Goal: Information Seeking & Learning: Learn about a topic

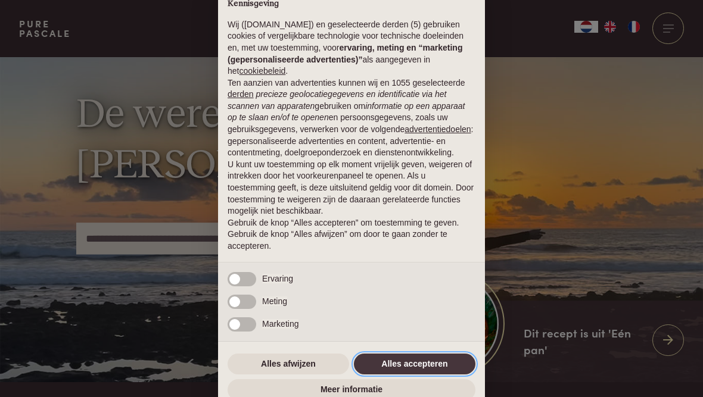
click at [421, 372] on button "Alles accepteren" at bounding box center [415, 364] width 122 height 21
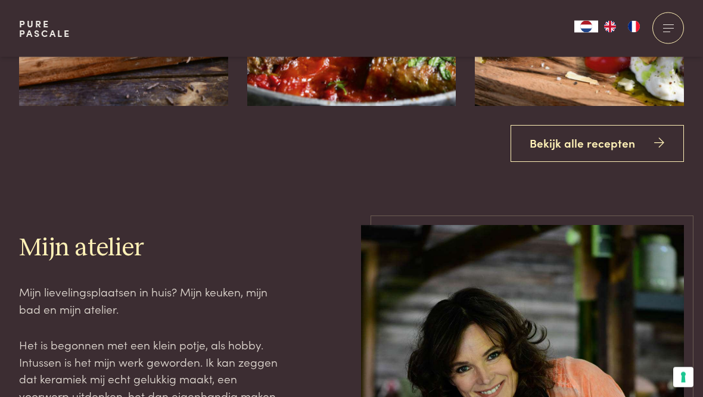
scroll to position [1482, 0]
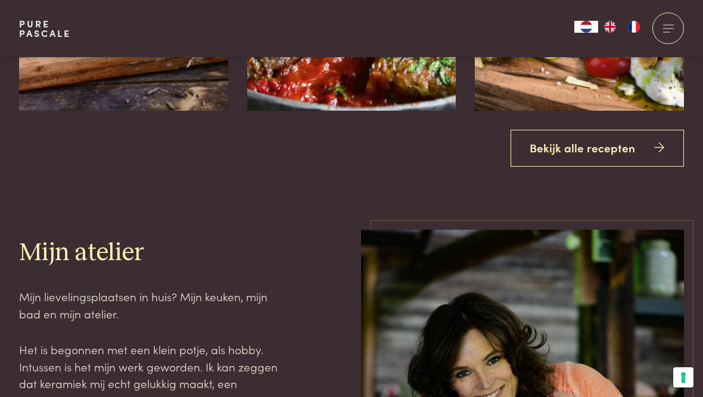
click at [591, 167] on link "Bekijk alle recepten" at bounding box center [598, 149] width 174 height 38
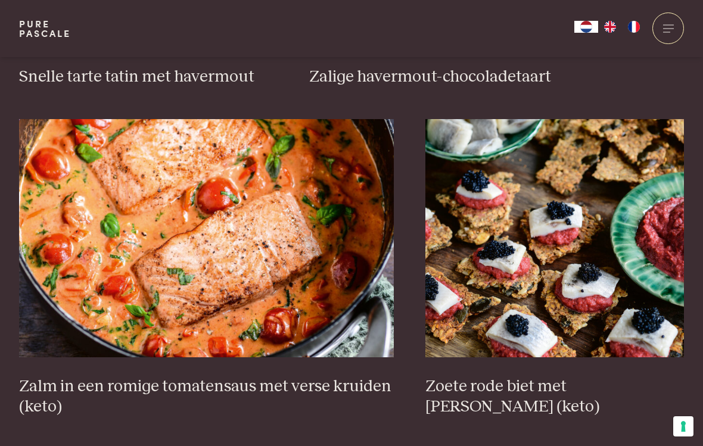
scroll to position [2000, 0]
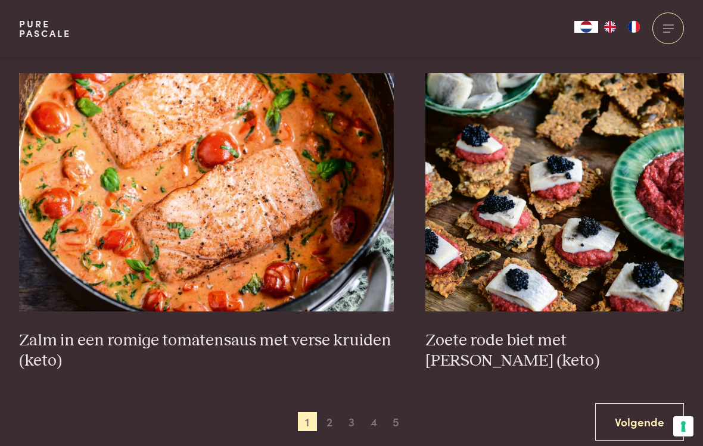
click at [333, 397] on span "2" at bounding box center [329, 421] width 19 height 19
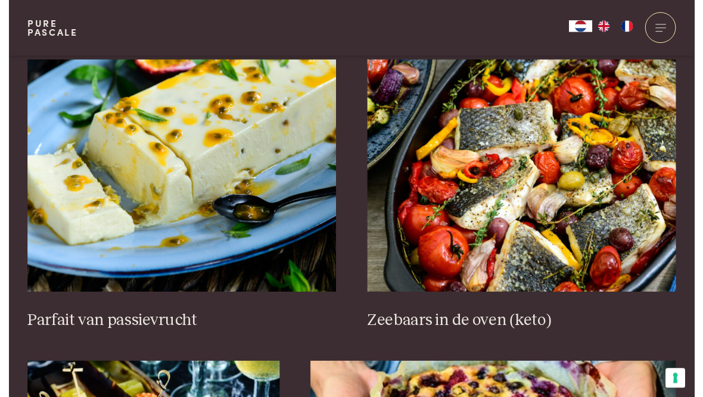
scroll to position [455, 0]
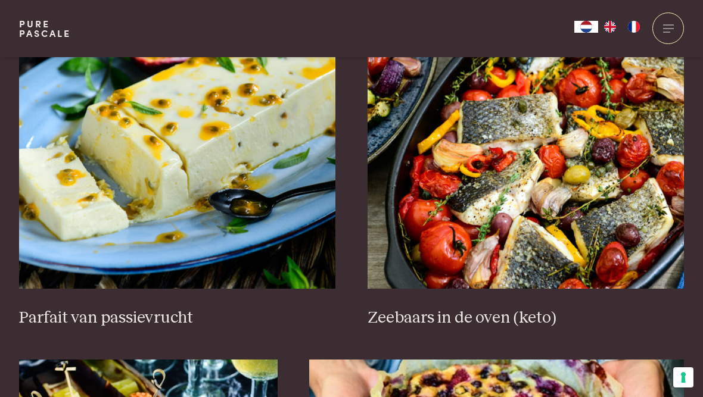
click at [198, 198] on img at bounding box center [177, 170] width 317 height 238
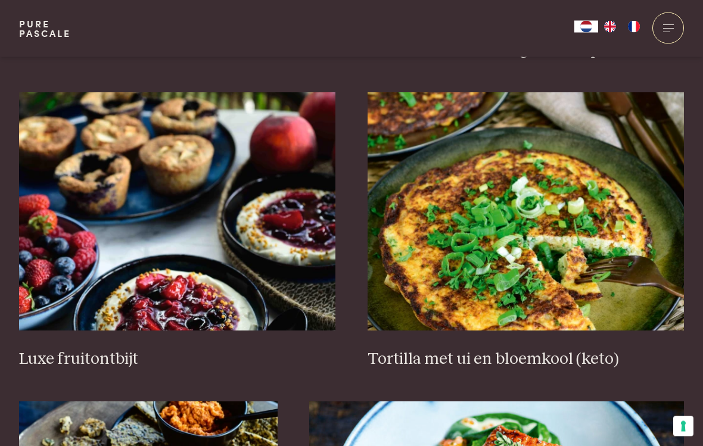
scroll to position [1383, 0]
click at [85, 251] on img at bounding box center [177, 211] width 317 height 238
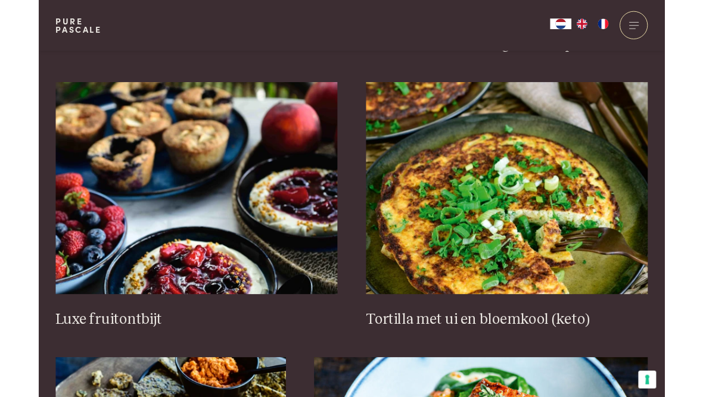
scroll to position [1432, 0]
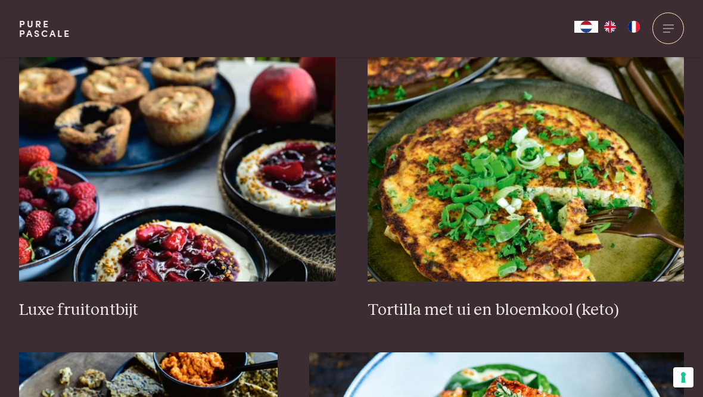
click at [558, 231] on img at bounding box center [526, 162] width 317 height 238
click at [542, 154] on img at bounding box center [526, 162] width 317 height 238
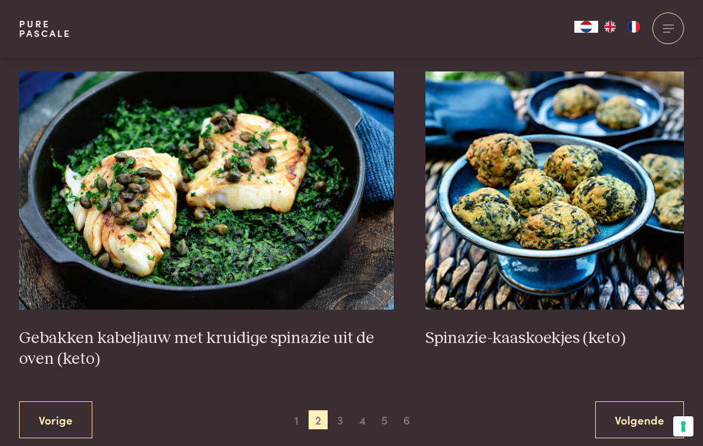
scroll to position [2023, 0]
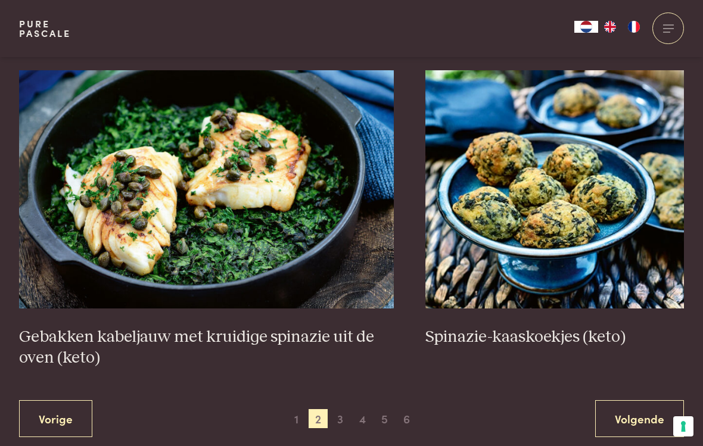
click at [347, 397] on span "3" at bounding box center [340, 418] width 19 height 19
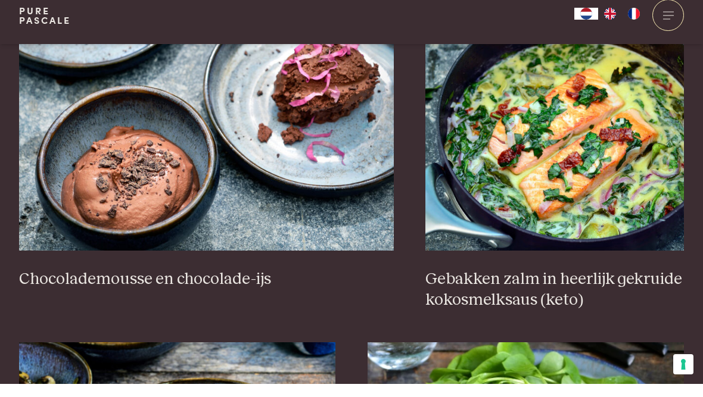
scroll to position [1174, 0]
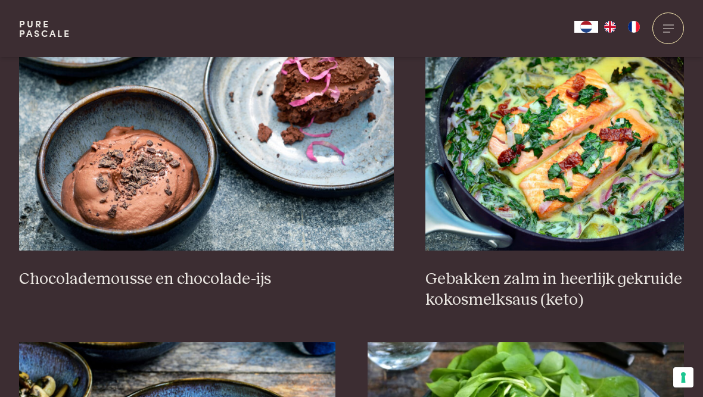
click at [258, 160] on img at bounding box center [206, 132] width 375 height 238
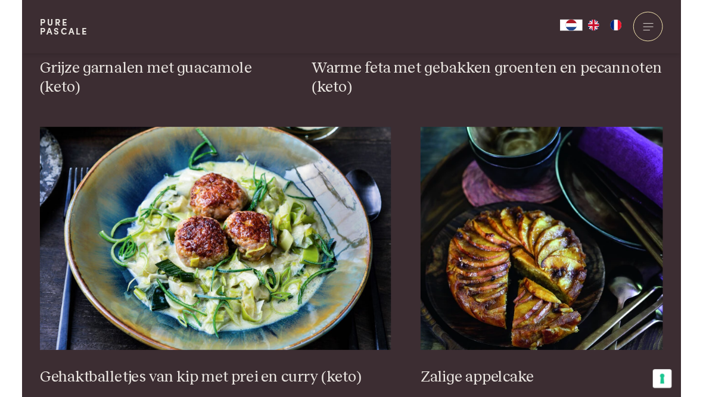
scroll to position [2067, 0]
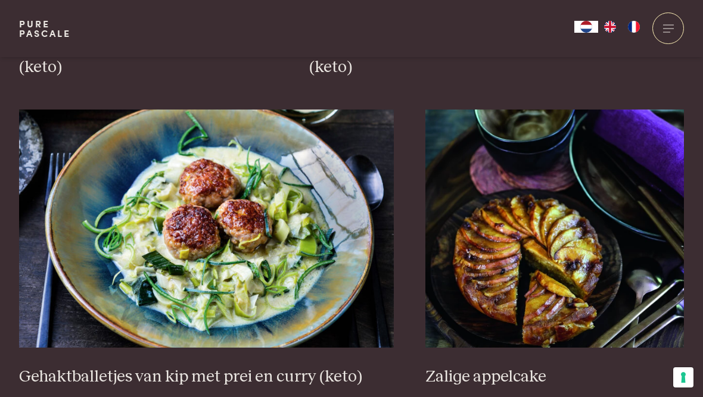
click at [110, 253] on img at bounding box center [206, 229] width 375 height 238
click at [211, 220] on img at bounding box center [206, 229] width 375 height 238
click at [553, 234] on img at bounding box center [554, 229] width 259 height 238
click at [557, 232] on img at bounding box center [554, 229] width 259 height 238
click at [561, 223] on img at bounding box center [554, 229] width 259 height 238
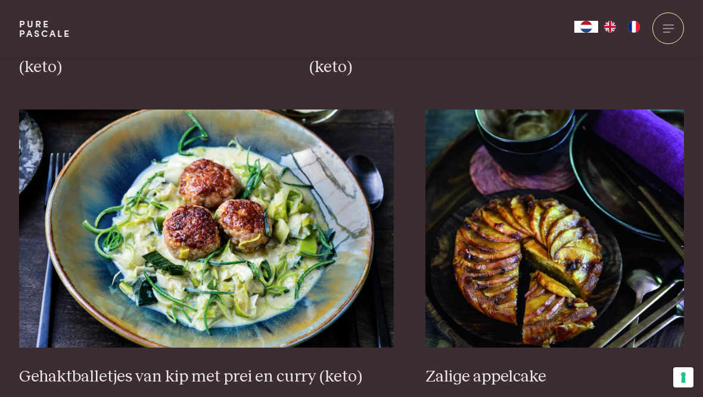
click at [561, 214] on img at bounding box center [554, 229] width 259 height 238
click at [561, 226] on img at bounding box center [554, 229] width 259 height 238
click at [564, 219] on img at bounding box center [554, 229] width 259 height 238
click at [558, 228] on img at bounding box center [554, 229] width 259 height 238
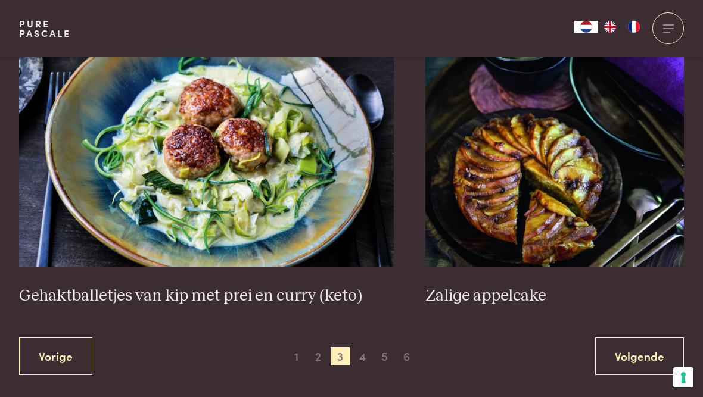
click at [369, 348] on span "4" at bounding box center [362, 356] width 19 height 19
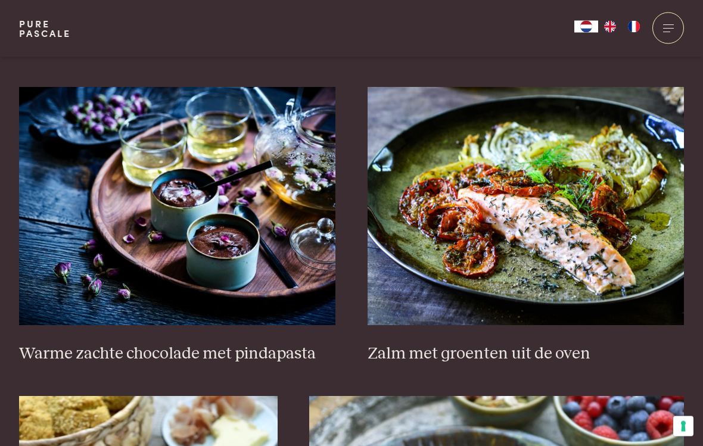
scroll to position [1388, 0]
click at [107, 256] on img at bounding box center [177, 206] width 317 height 238
click at [188, 153] on img at bounding box center [177, 206] width 317 height 238
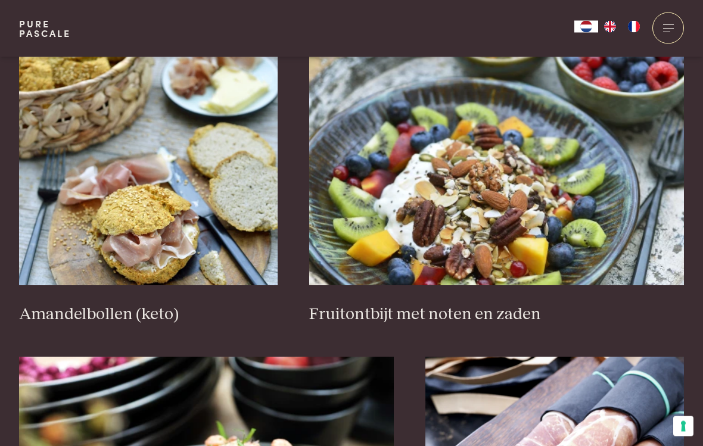
scroll to position [1739, 0]
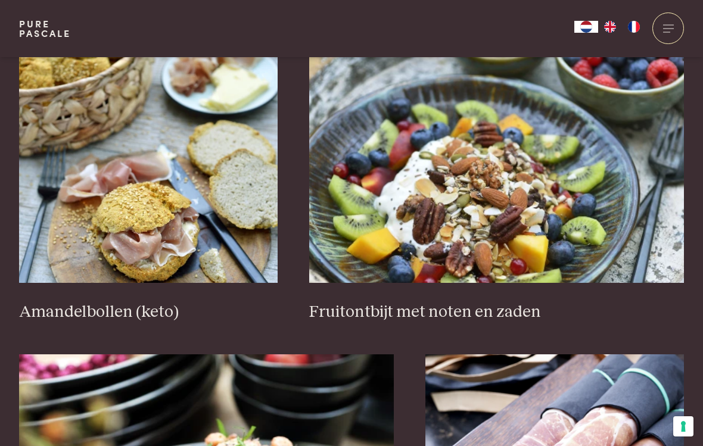
click at [502, 183] on img at bounding box center [496, 164] width 375 height 238
click at [494, 139] on img at bounding box center [496, 164] width 375 height 238
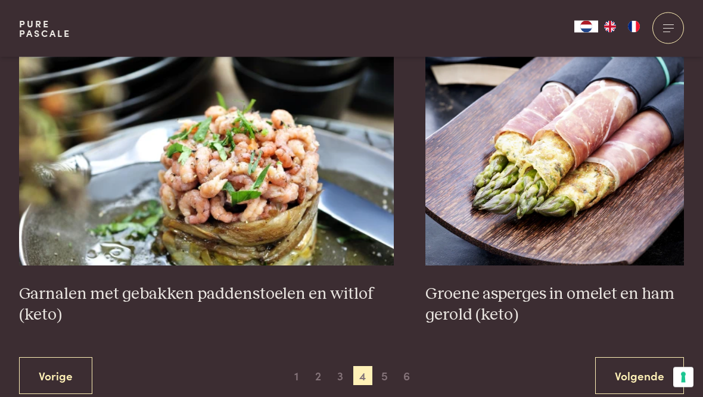
scroll to position [2071, 0]
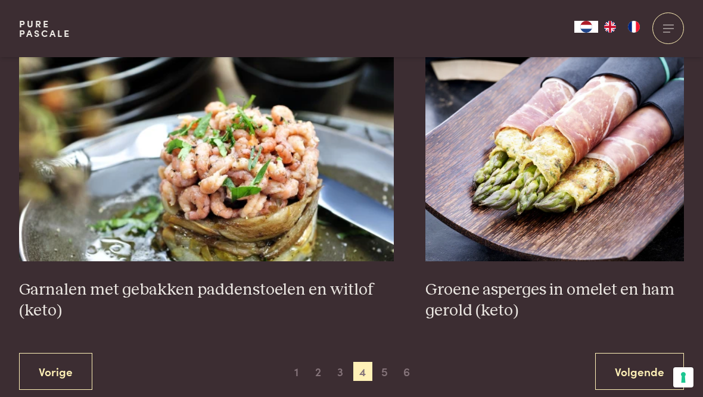
click at [388, 362] on span "5" at bounding box center [384, 371] width 19 height 19
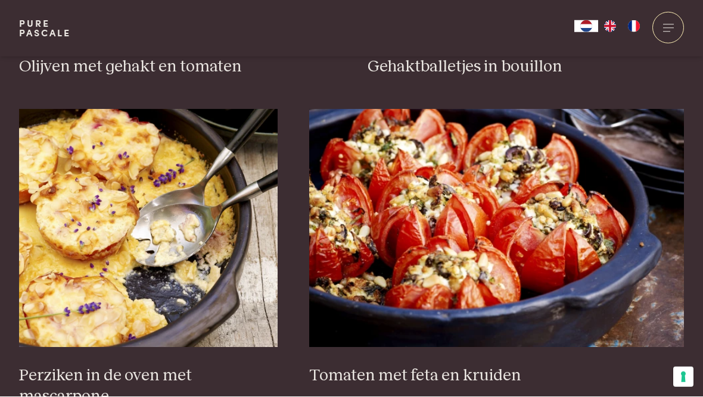
scroll to position [1726, 0]
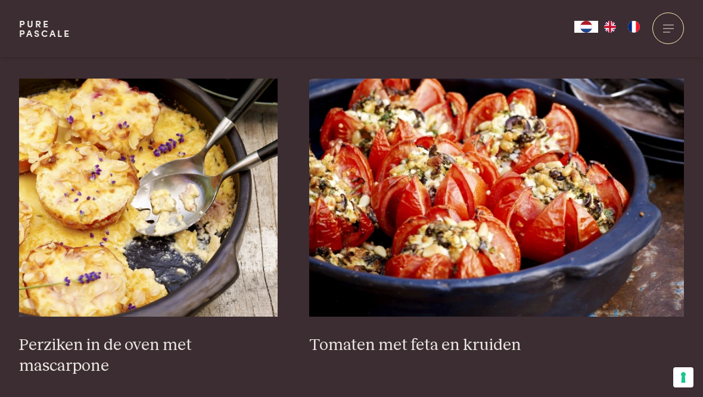
click at [81, 180] on img at bounding box center [148, 198] width 259 height 238
click at [83, 181] on img at bounding box center [148, 198] width 259 height 238
click at [77, 176] on img at bounding box center [148, 198] width 259 height 238
click at [138, 188] on img at bounding box center [148, 198] width 259 height 238
click at [173, 198] on img at bounding box center [148, 198] width 259 height 238
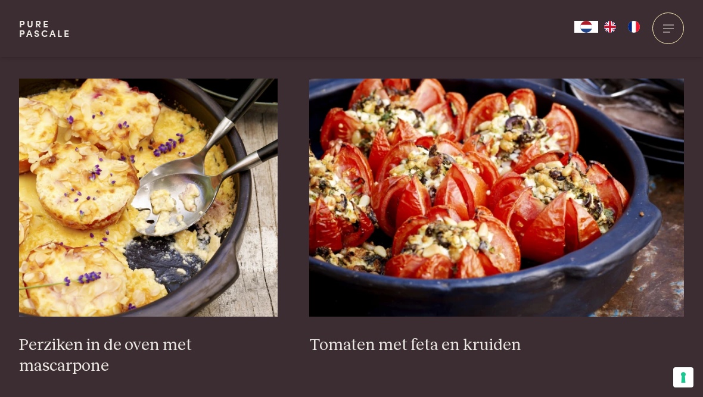
click at [167, 181] on img at bounding box center [148, 198] width 259 height 238
click at [158, 190] on img at bounding box center [148, 198] width 259 height 238
click at [161, 191] on img at bounding box center [148, 198] width 259 height 238
click at [105, 256] on img at bounding box center [148, 198] width 259 height 238
click at [107, 335] on h3 "Perziken in de oven met mascarpone" at bounding box center [148, 355] width 259 height 41
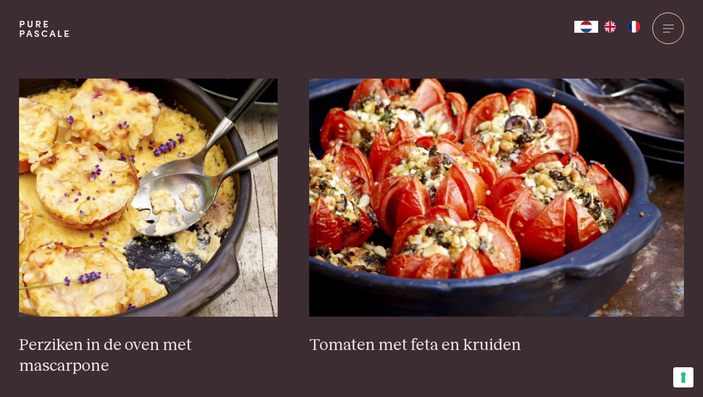
click at [134, 246] on img at bounding box center [148, 198] width 259 height 238
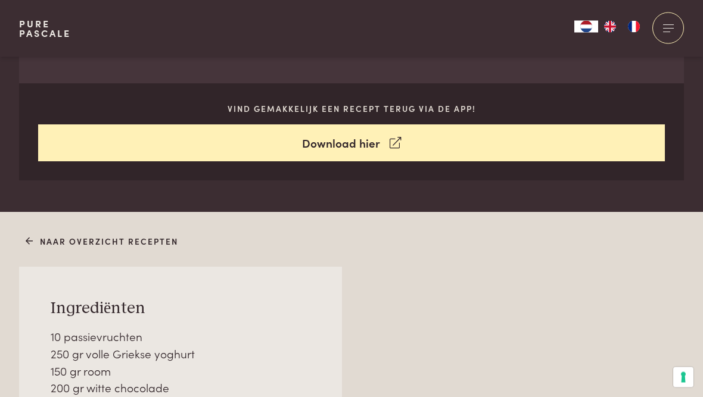
scroll to position [578, 0]
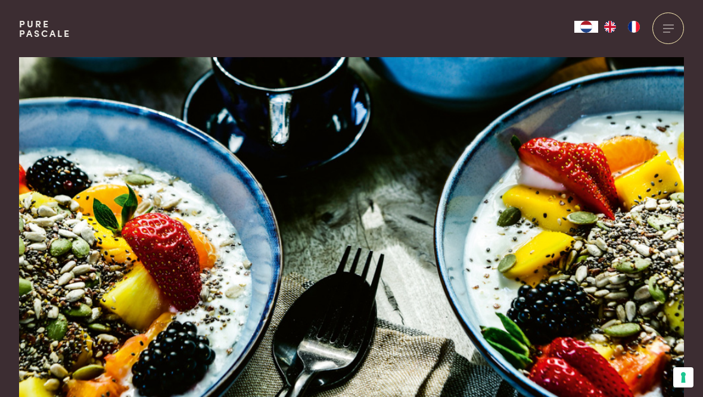
click at [86, 201] on img at bounding box center [351, 256] width 665 height 399
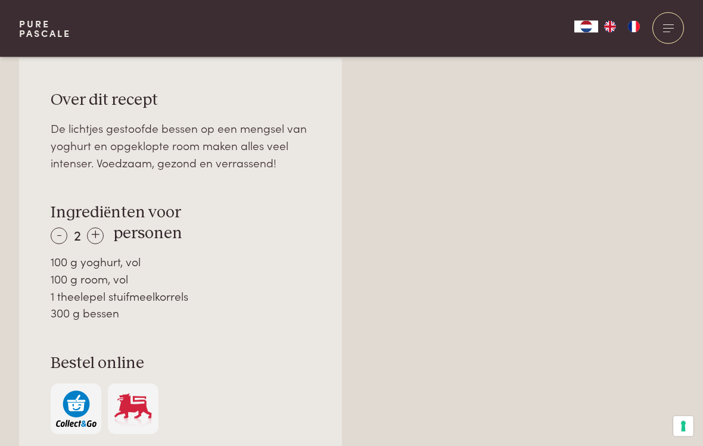
scroll to position [798, 0]
click at [57, 235] on div "-" at bounding box center [59, 236] width 17 height 17
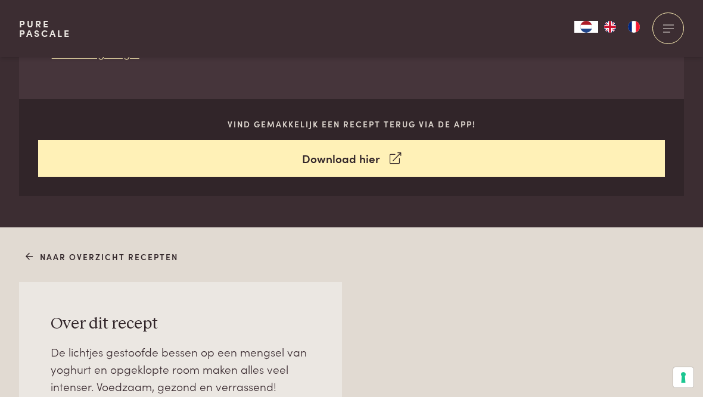
scroll to position [566, 0]
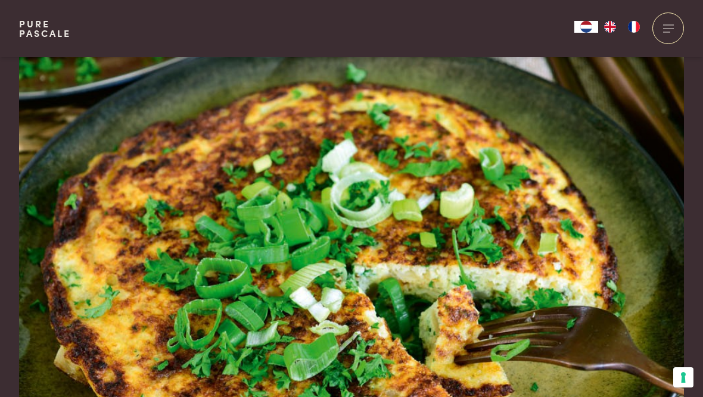
scroll to position [38, 0]
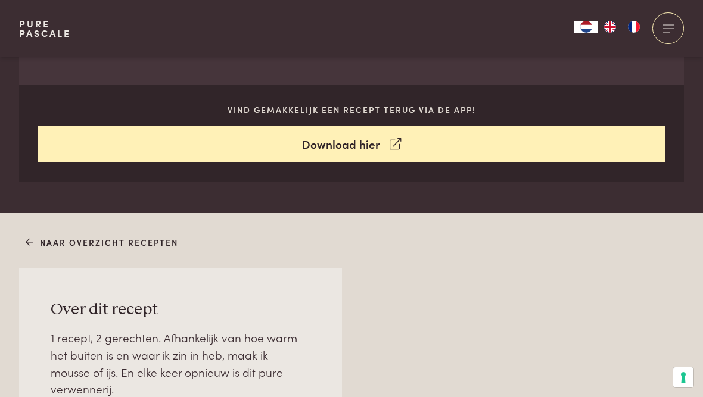
scroll to position [574, 0]
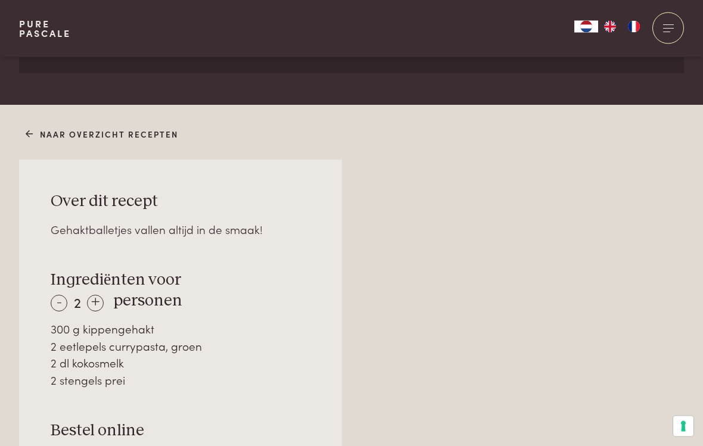
scroll to position [697, 0]
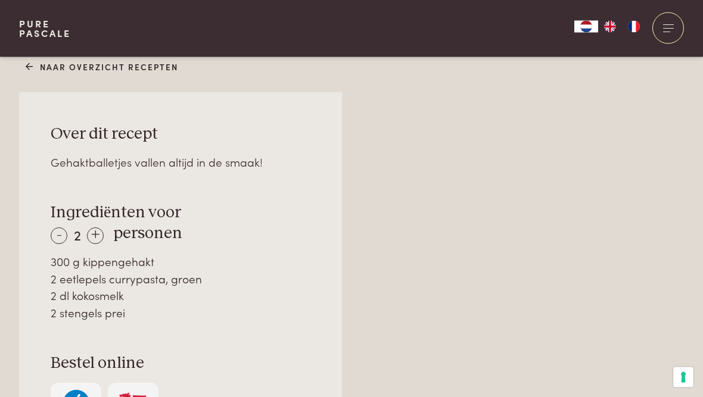
click at [54, 234] on div "-" at bounding box center [59, 236] width 17 height 17
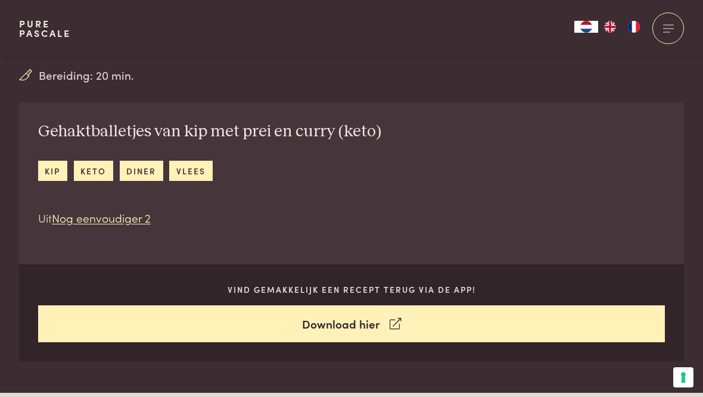
scroll to position [371, 0]
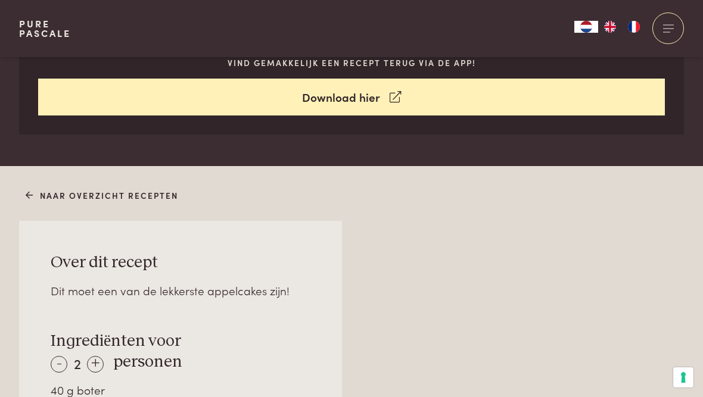
scroll to position [630, 0]
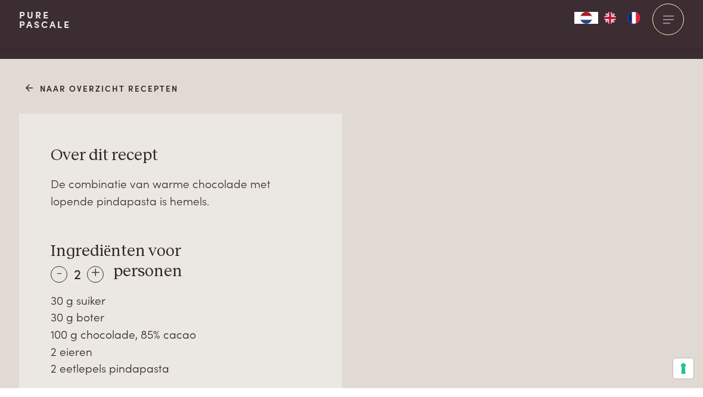
scroll to position [743, 0]
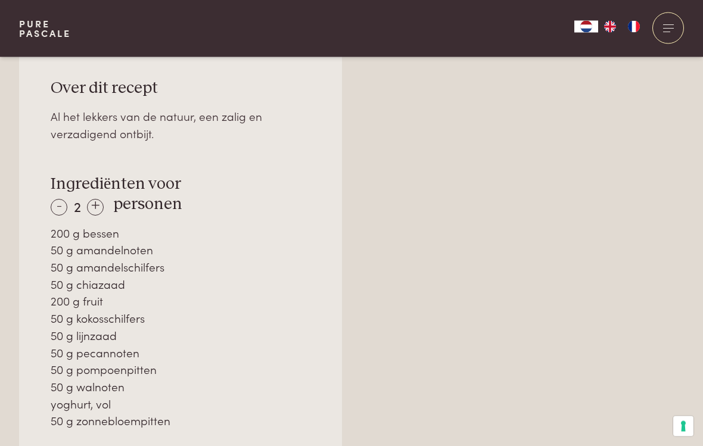
scroll to position [814, 0]
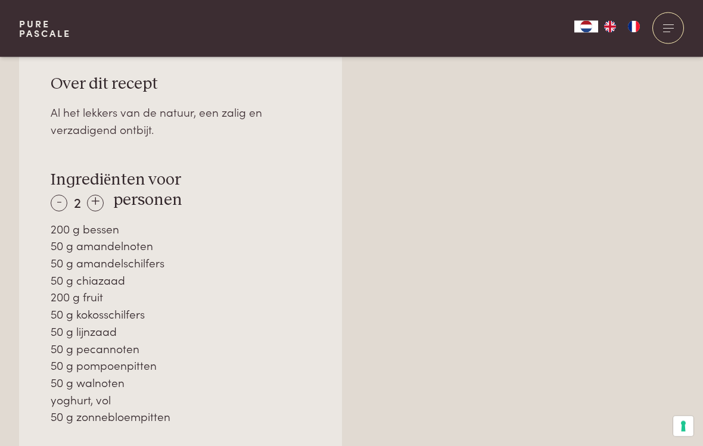
click at [53, 201] on div "-" at bounding box center [59, 203] width 17 height 17
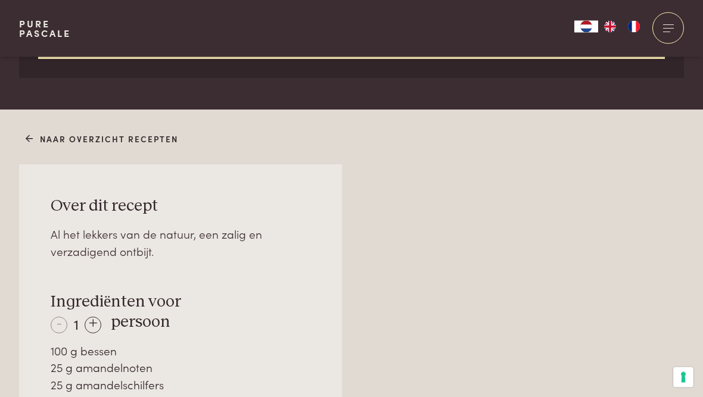
scroll to position [683, 0]
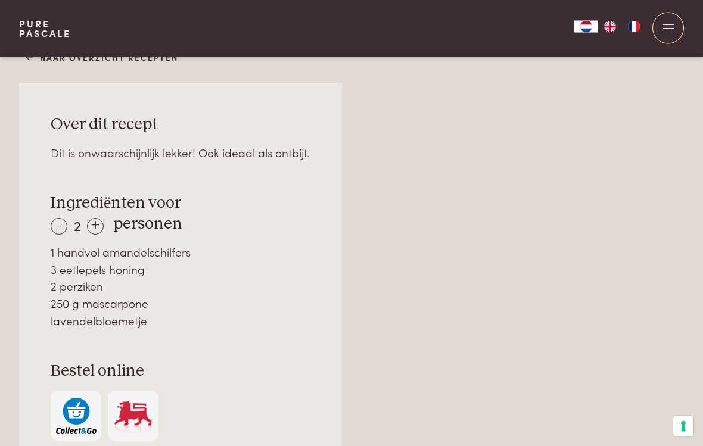
scroll to position [782, 0]
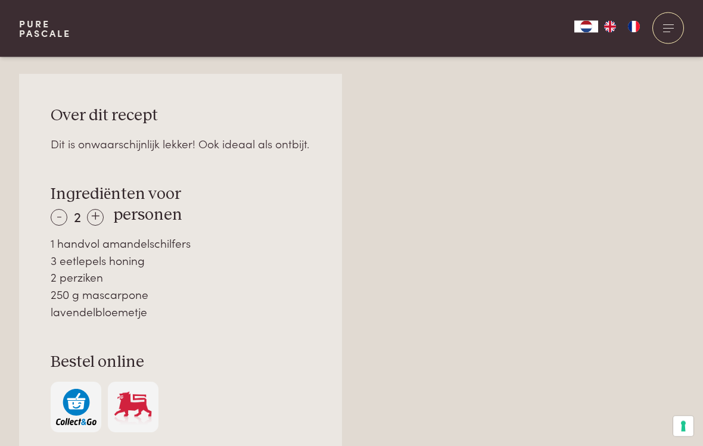
click at [57, 215] on div "-" at bounding box center [59, 218] width 17 height 17
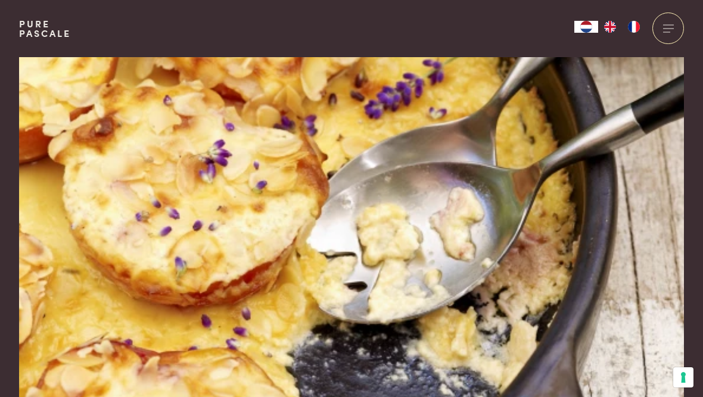
scroll to position [27, 0]
